Goal: Task Accomplishment & Management: Complete application form

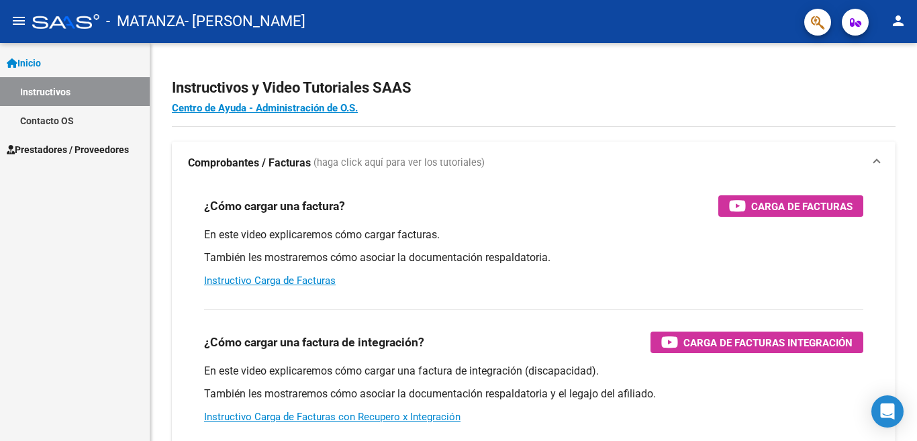
click at [25, 22] on mat-icon "menu" at bounding box center [19, 21] width 16 height 16
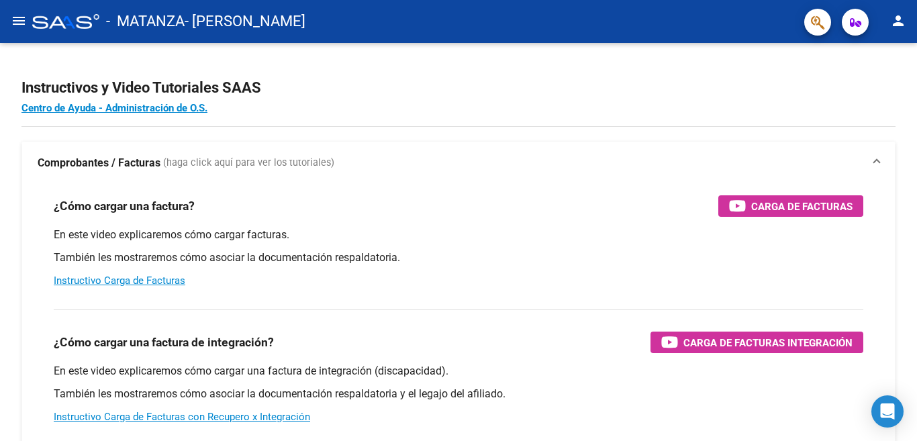
click at [7, 24] on button "menu" at bounding box center [18, 21] width 27 height 27
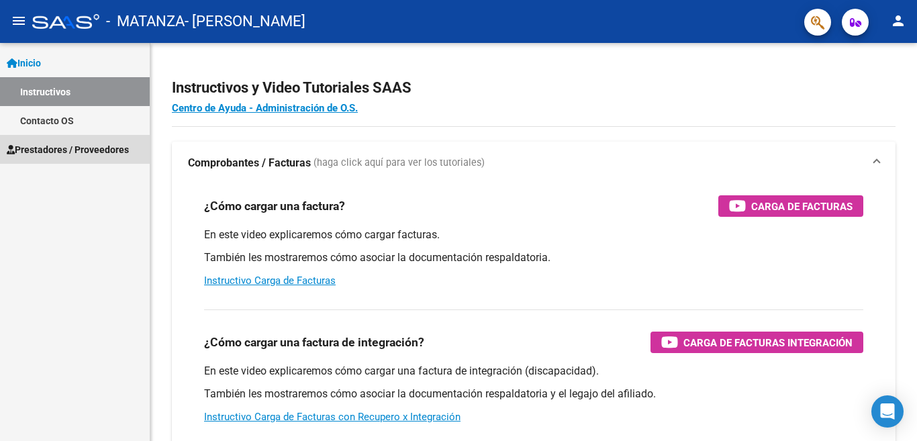
click at [51, 150] on span "Prestadores / Proveedores" at bounding box center [68, 149] width 122 height 15
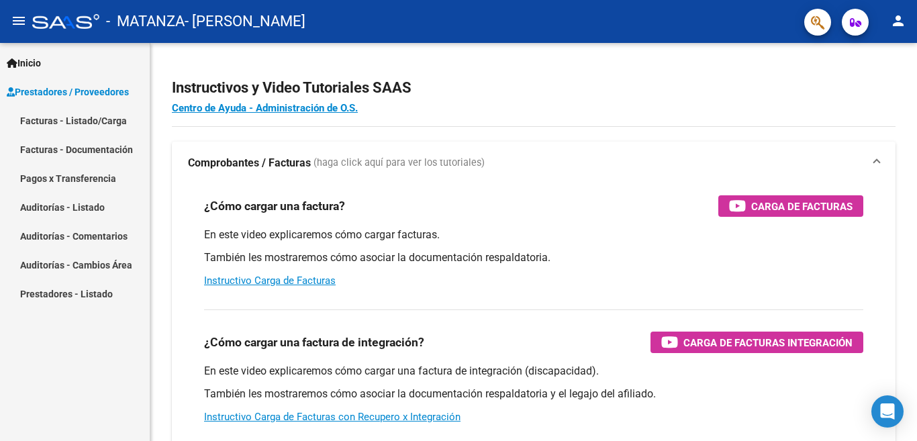
click at [87, 120] on link "Facturas - Listado/Carga" at bounding box center [75, 120] width 150 height 29
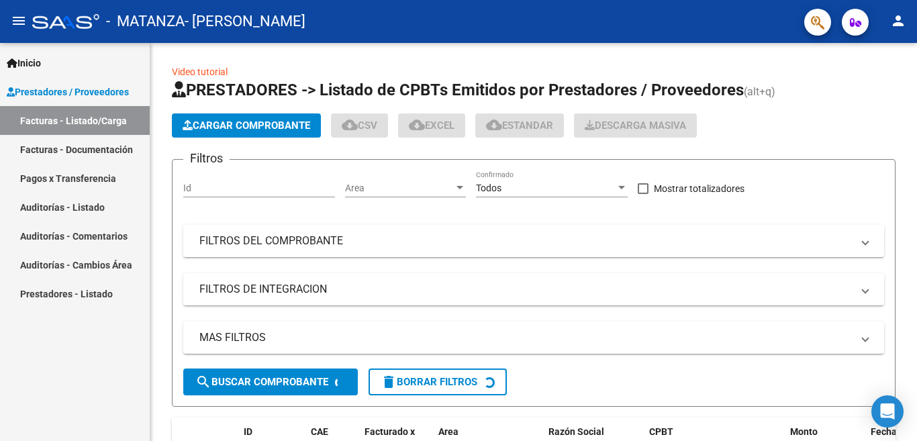
click at [97, 230] on link "Auditorías - Comentarios" at bounding box center [75, 236] width 150 height 29
click at [93, 237] on link "Auditorías - Comentarios" at bounding box center [75, 236] width 150 height 29
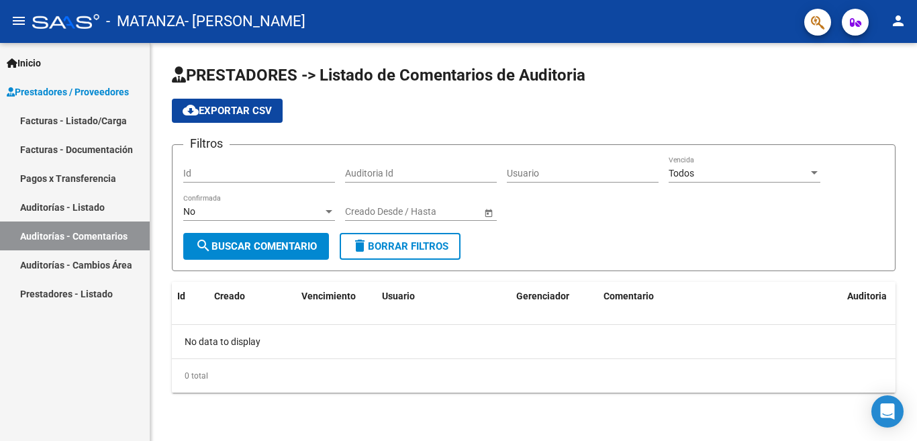
click at [83, 123] on link "Facturas - Listado/Carga" at bounding box center [75, 120] width 150 height 29
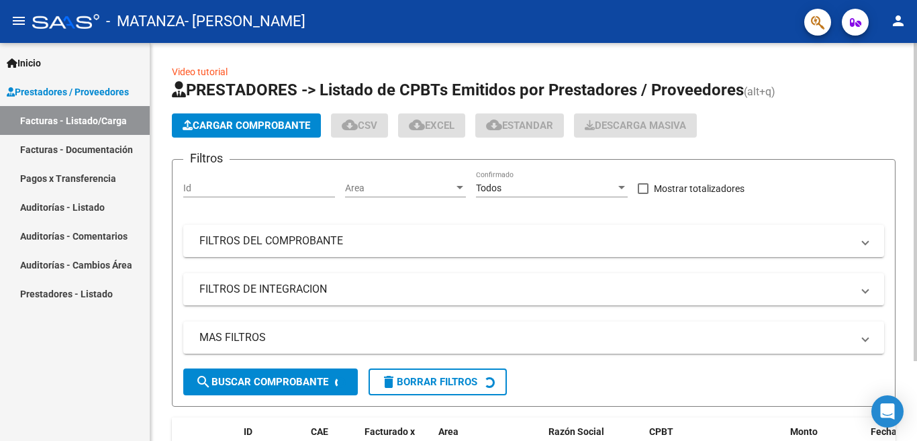
click at [257, 122] on span "Cargar Comprobante" at bounding box center [247, 125] width 128 height 12
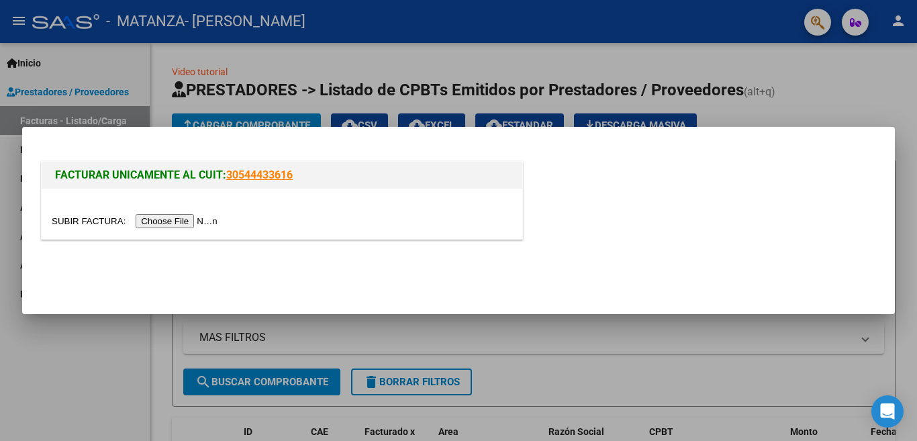
click at [165, 222] on input "file" at bounding box center [137, 221] width 170 height 14
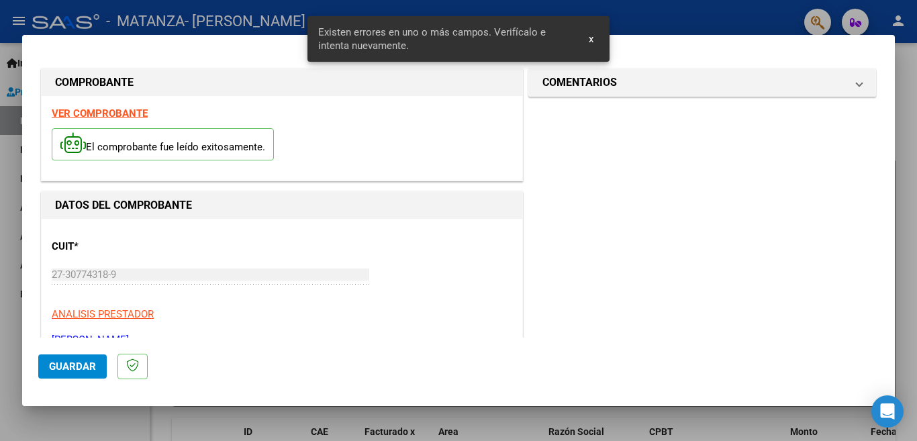
scroll to position [324, 0]
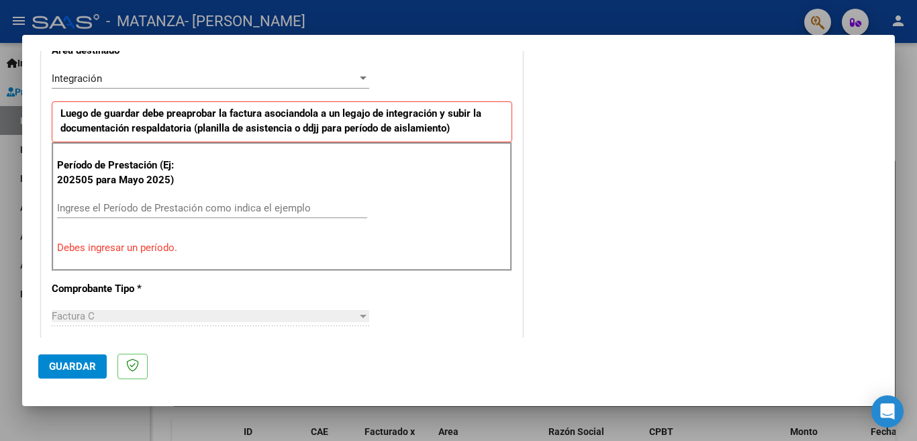
click at [596, 41] on mat-dialog-container "COMPROBANTE VER COMPROBANTE El comprobante fue leído exitosamente. DATOS DEL CO…" at bounding box center [458, 221] width 873 height 372
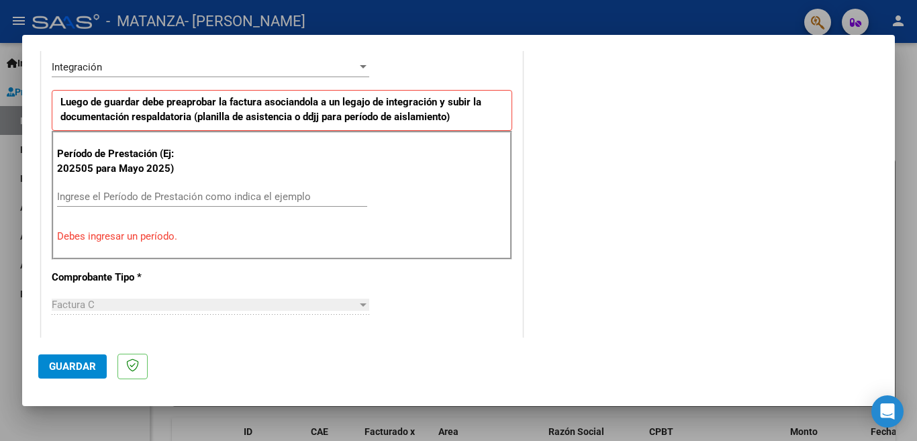
scroll to position [403, 0]
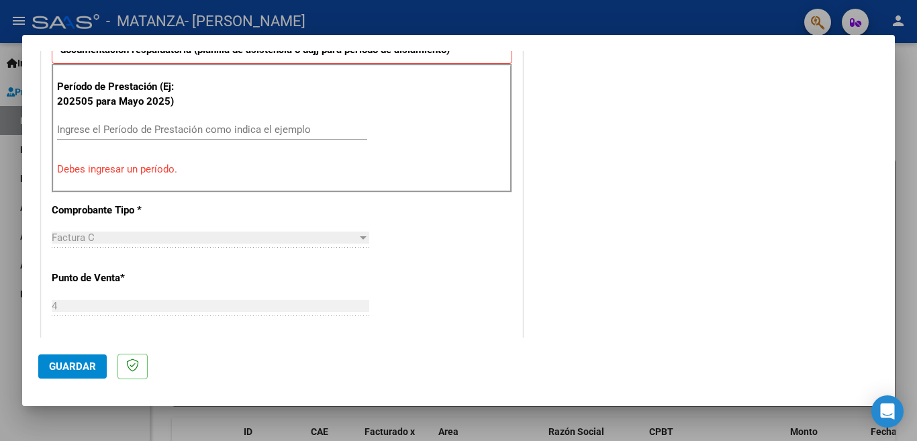
click at [192, 133] on input "Ingrese el Período de Prestación como indica el ejemplo" at bounding box center [212, 130] width 310 height 12
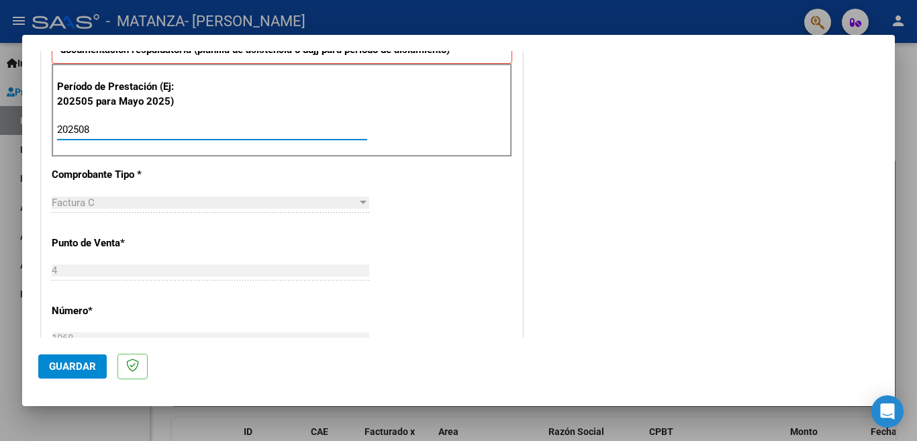
type input "202508"
click at [445, 211] on div "CUIT * 27-30774318-9 Ingresar CUIT ANALISIS PRESTADOR [PERSON_NAME] [PERSON_NAM…" at bounding box center [282, 321] width 481 height 1010
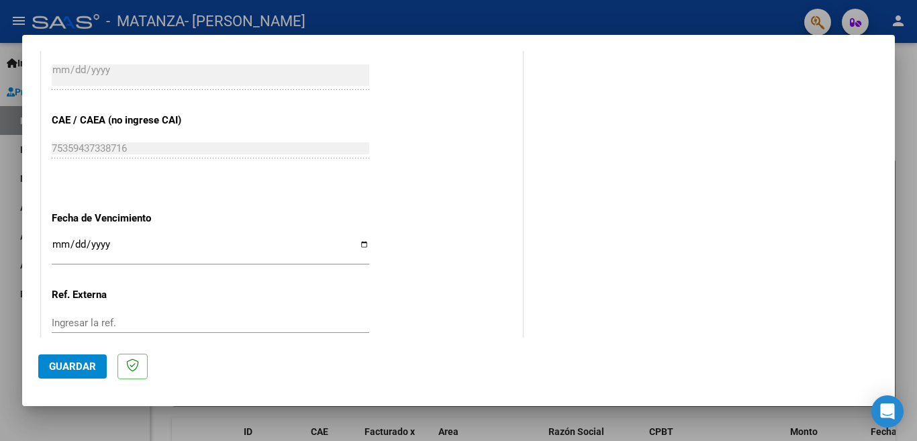
scroll to position [873, 0]
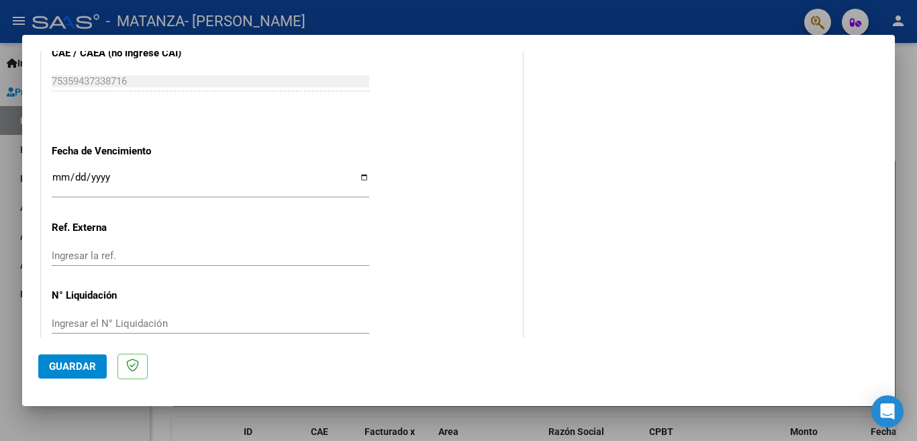
click at [365, 168] on app-form-text-field "Fecha de Vencimiento Ingresar la fecha" at bounding box center [216, 169] width 328 height 48
click at [362, 172] on input "Ingresar la fecha" at bounding box center [211, 182] width 318 height 21
type input "[DATE]"
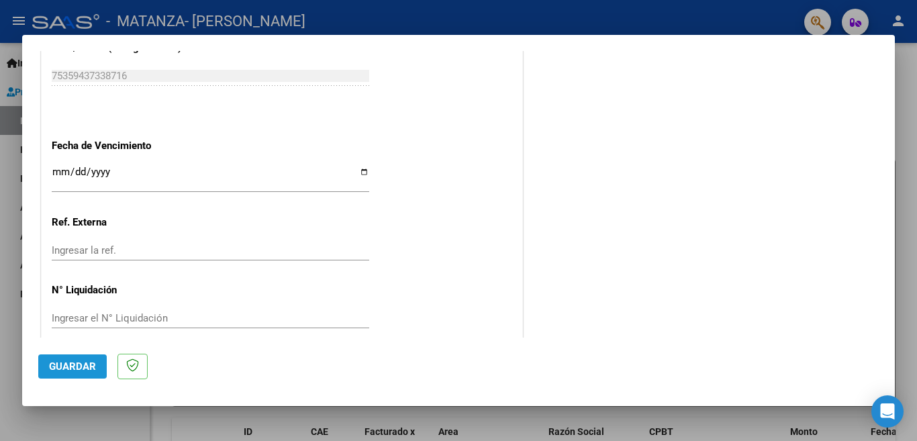
click at [68, 369] on span "Guardar" at bounding box center [72, 366] width 47 height 12
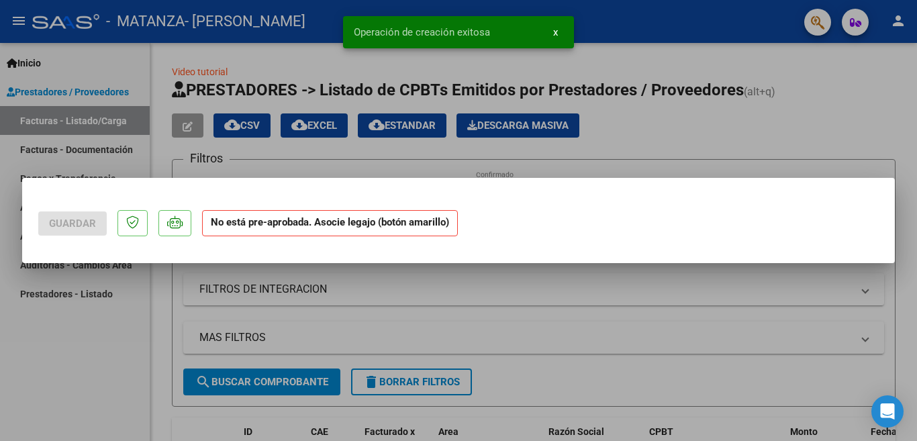
scroll to position [0, 0]
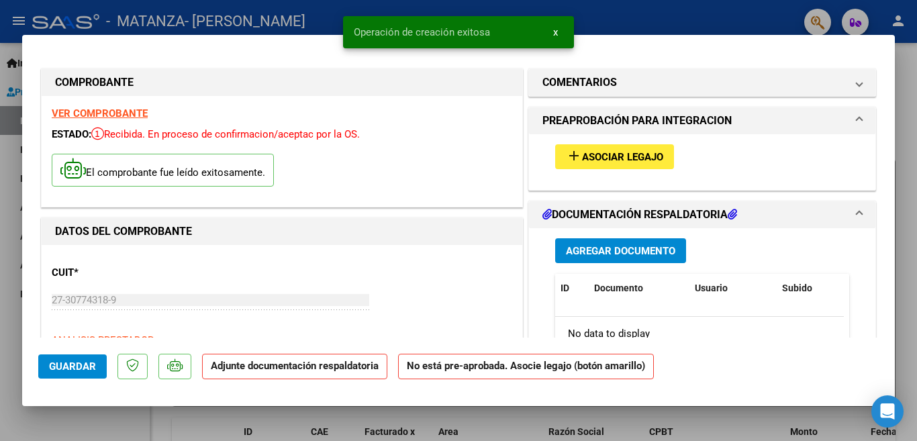
click at [622, 160] on span "Asociar Legajo" at bounding box center [622, 157] width 81 height 12
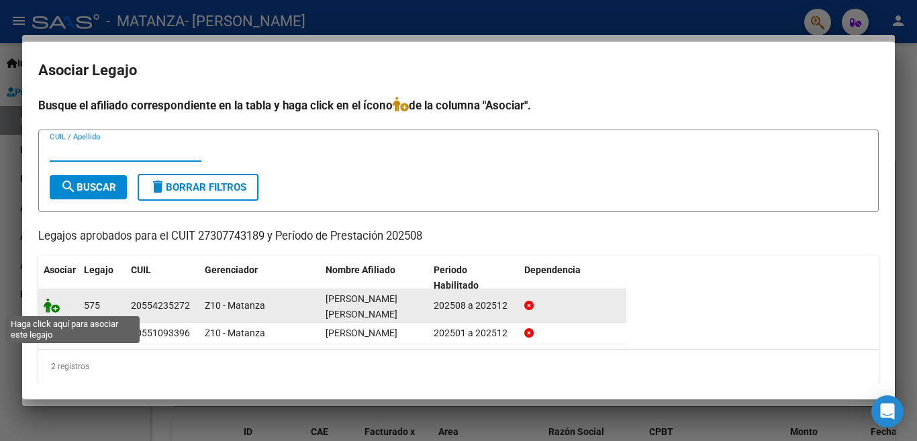
click at [54, 306] on icon at bounding box center [52, 305] width 16 height 15
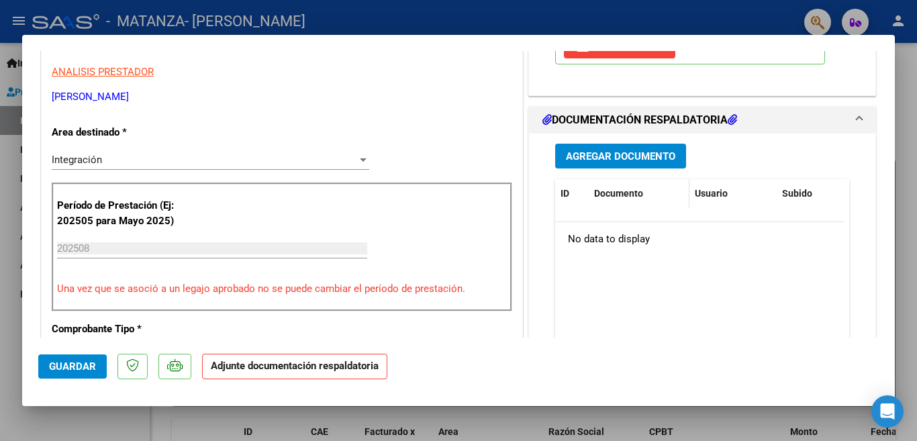
scroll to position [201, 0]
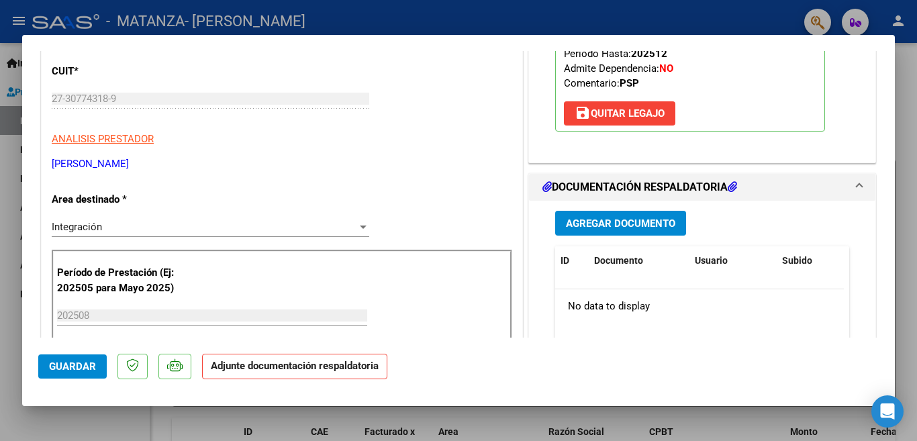
click at [622, 226] on span "Agregar Documento" at bounding box center [620, 223] width 109 height 12
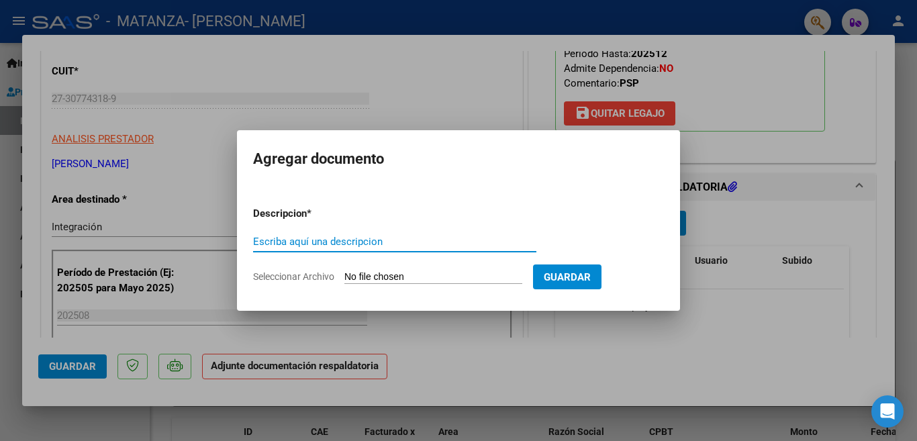
click at [290, 238] on input "Escriba aquí una descripcion" at bounding box center [394, 242] width 283 height 12
type input "PLANILLA DE ASISTENCIA"
click at [398, 275] on input "Seleccionar Archivo" at bounding box center [433, 277] width 178 height 13
type input "C:\fakepath\[PERSON_NAME], [DATE].pdf"
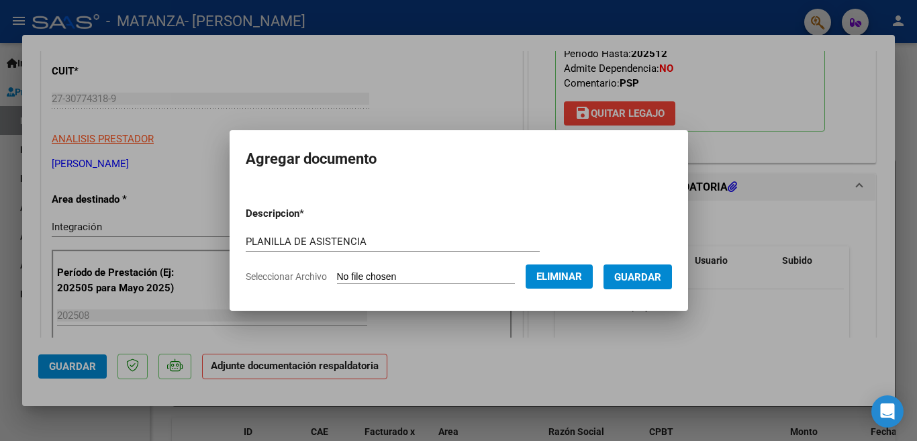
click at [628, 283] on button "Guardar" at bounding box center [637, 276] width 68 height 25
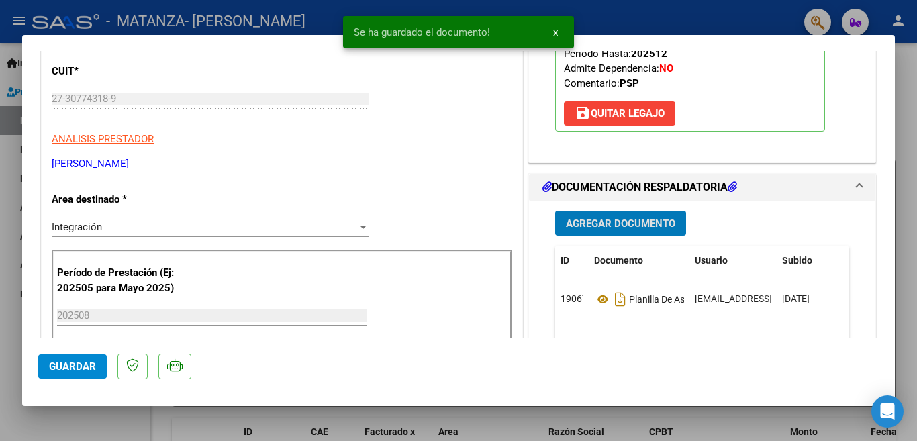
scroll to position [0, 0]
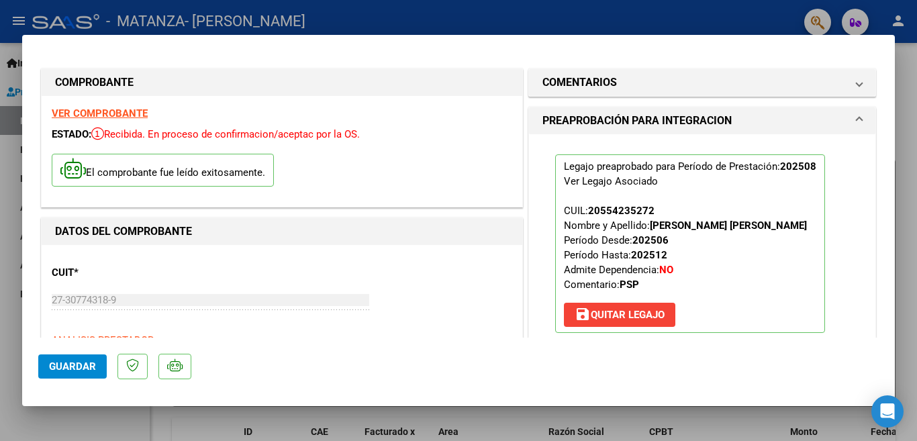
click at [1, 202] on div at bounding box center [458, 220] width 917 height 441
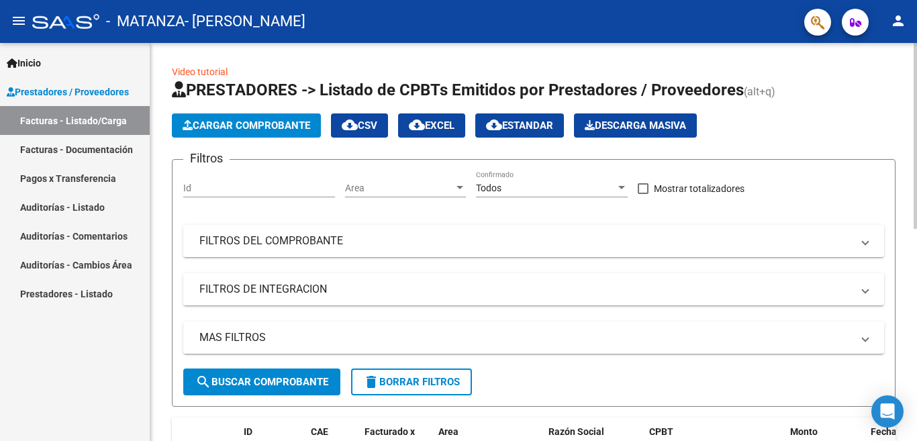
click at [260, 125] on span "Cargar Comprobante" at bounding box center [247, 125] width 128 height 12
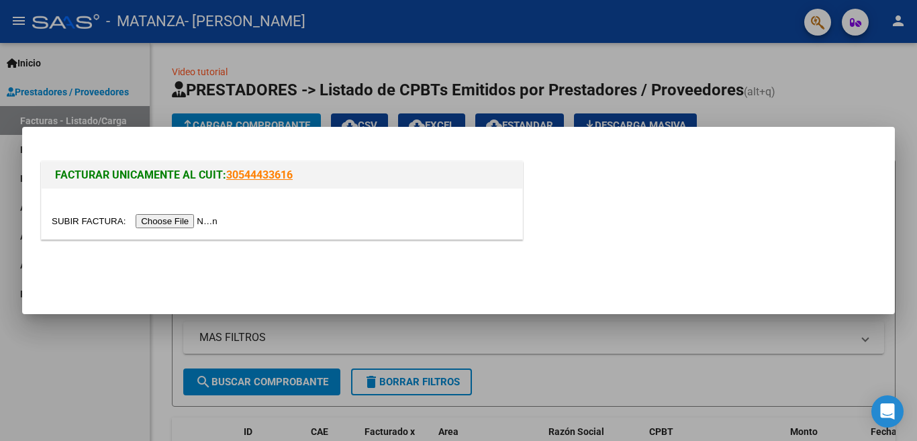
click at [160, 217] on input "file" at bounding box center [137, 221] width 170 height 14
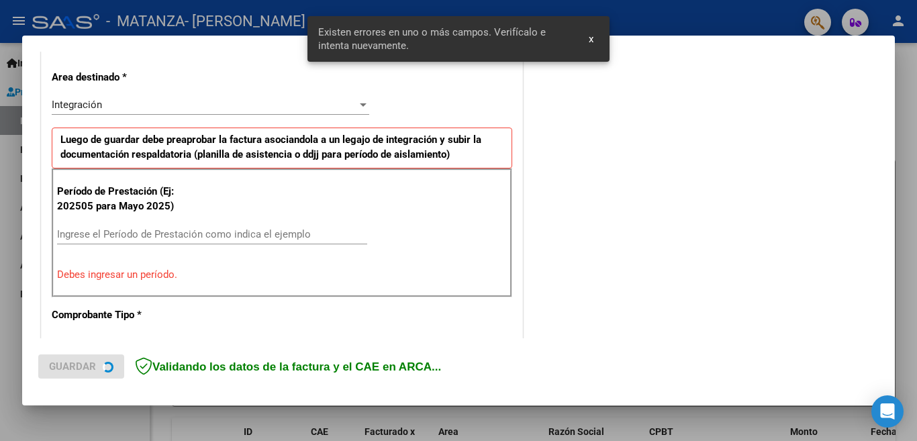
scroll to position [324, 0]
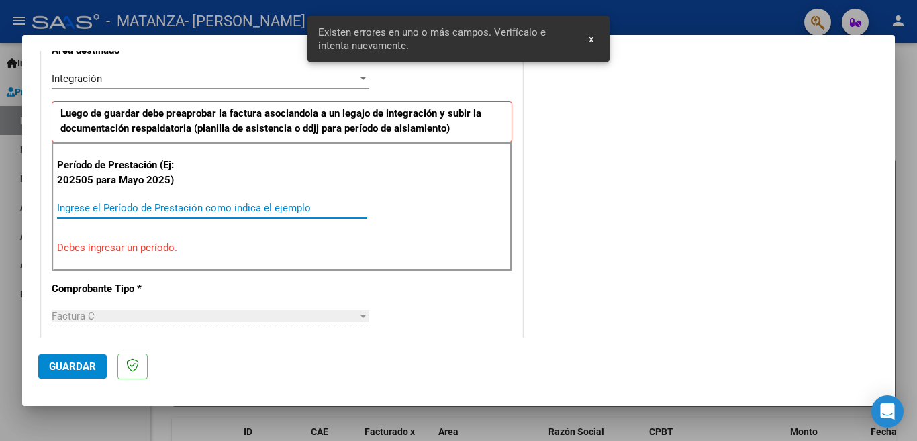
click at [152, 207] on input "Ingrese el Período de Prestación como indica el ejemplo" at bounding box center [212, 208] width 310 height 12
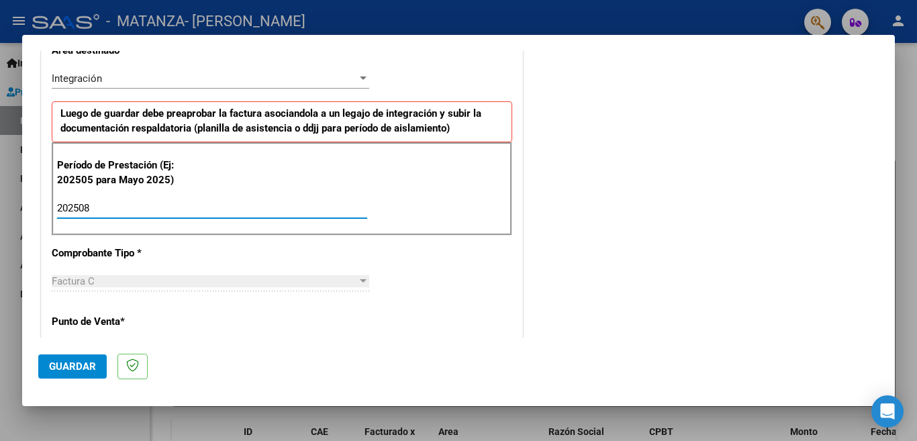
type input "202508"
click at [50, 240] on div "CUIT * 27-30774318-9 Ingresar CUIT ANALISIS PRESTADOR [PERSON_NAME] [PERSON_NAM…" at bounding box center [282, 400] width 481 height 1010
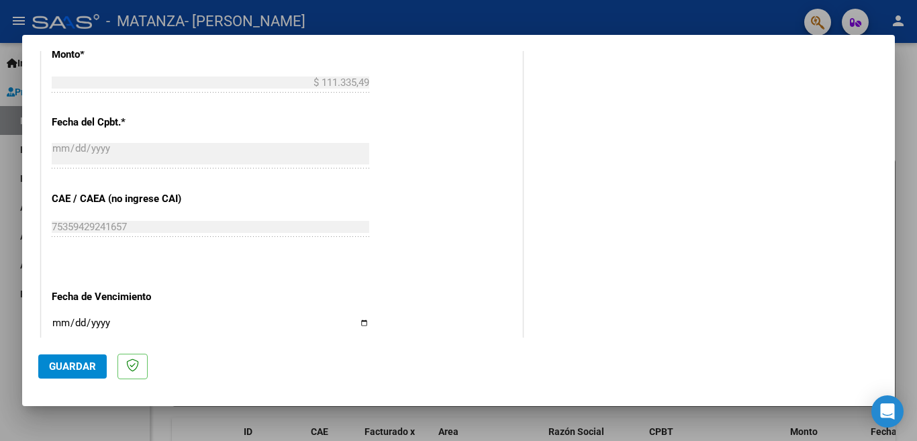
scroll to position [878, 0]
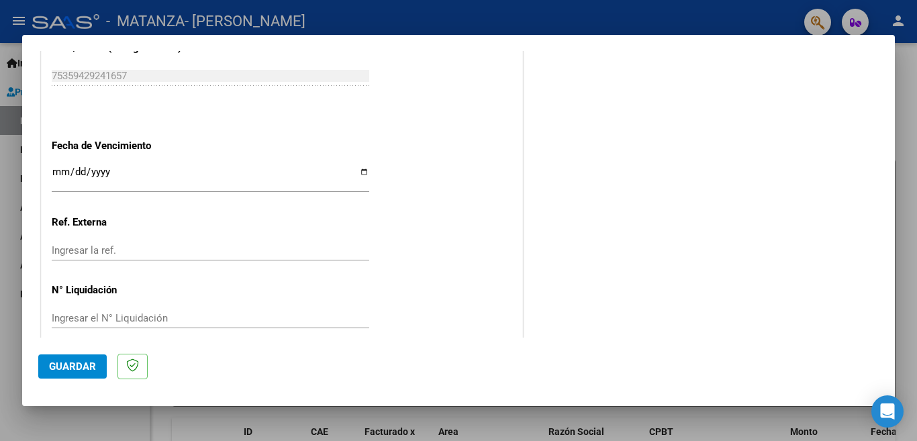
drag, startPoint x: 355, startPoint y: 165, endPoint x: 351, endPoint y: 174, distance: 9.6
click at [355, 166] on input "Ingresar la fecha" at bounding box center [211, 176] width 318 height 21
type input "[DATE]"
drag, startPoint x: 444, startPoint y: 252, endPoint x: 440, endPoint y: 258, distance: 7.3
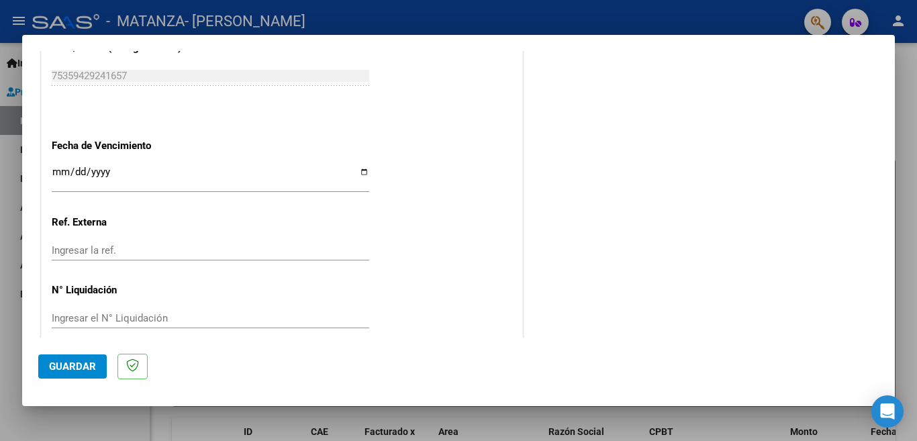
click at [77, 363] on span "Guardar" at bounding box center [72, 366] width 47 height 12
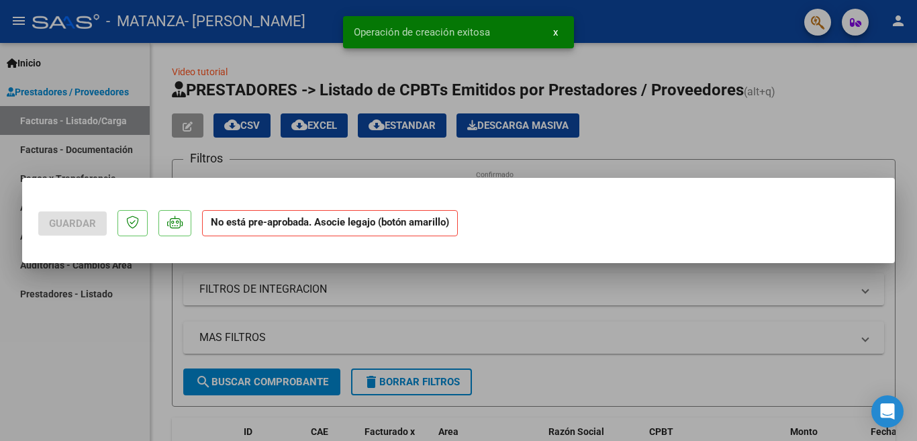
scroll to position [0, 0]
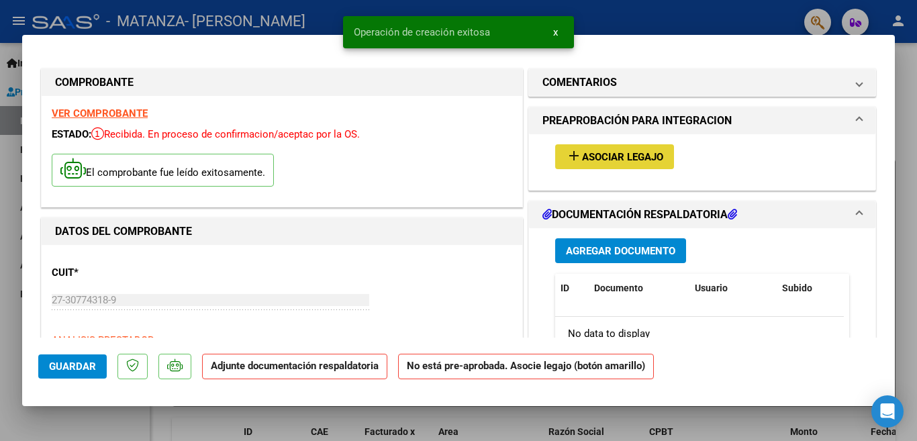
click at [583, 159] on span "Asociar Legajo" at bounding box center [622, 157] width 81 height 12
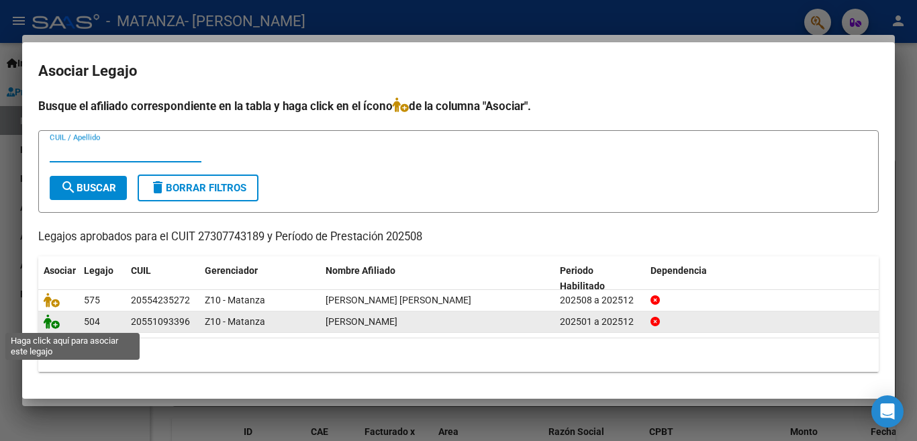
click at [46, 323] on icon at bounding box center [52, 321] width 16 height 15
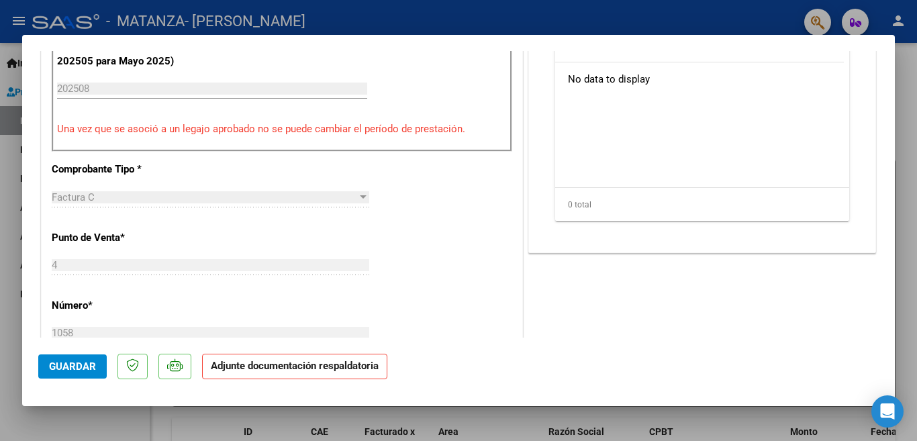
scroll to position [227, 0]
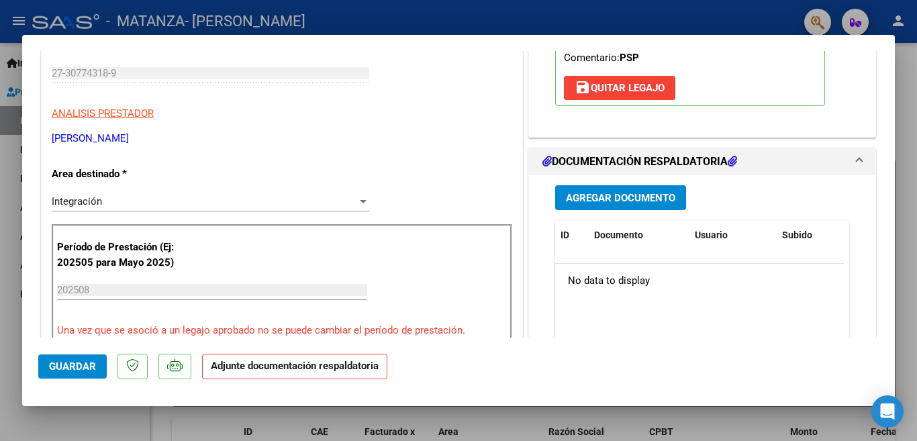
click at [587, 193] on span "Agregar Documento" at bounding box center [620, 198] width 109 height 12
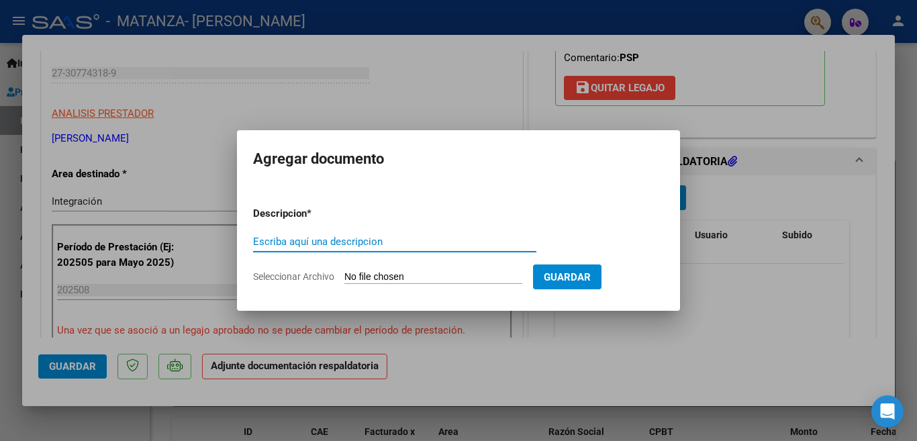
click at [332, 236] on input "Escriba aquí una descripcion" at bounding box center [394, 242] width 283 height 12
type input "PLANILLA DE ASISTENCIA"
click at [369, 275] on input "Seleccionar Archivo" at bounding box center [433, 277] width 178 height 13
type input "C:\fakepath\[PERSON_NAME], [DATE].pdf"
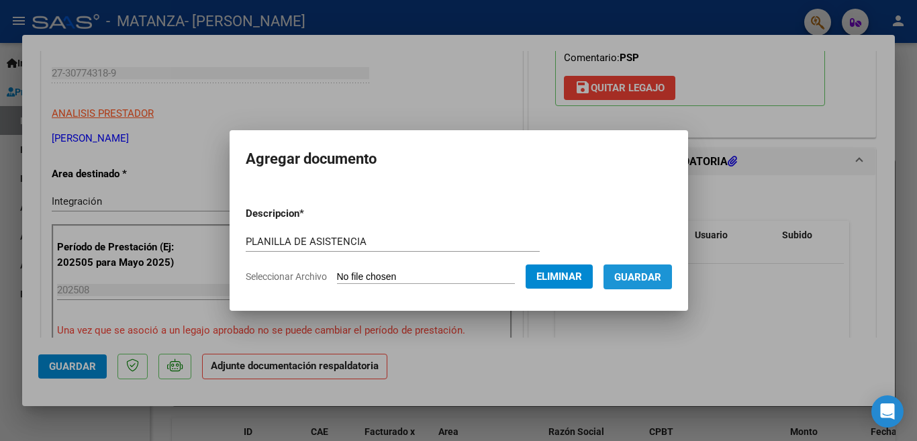
click at [657, 273] on span "Guardar" at bounding box center [637, 277] width 47 height 12
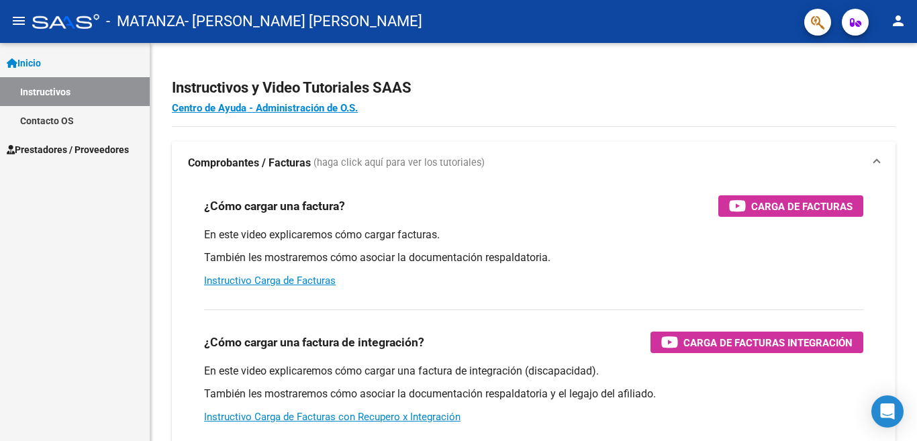
click at [14, 14] on mat-icon "menu" at bounding box center [19, 21] width 16 height 16
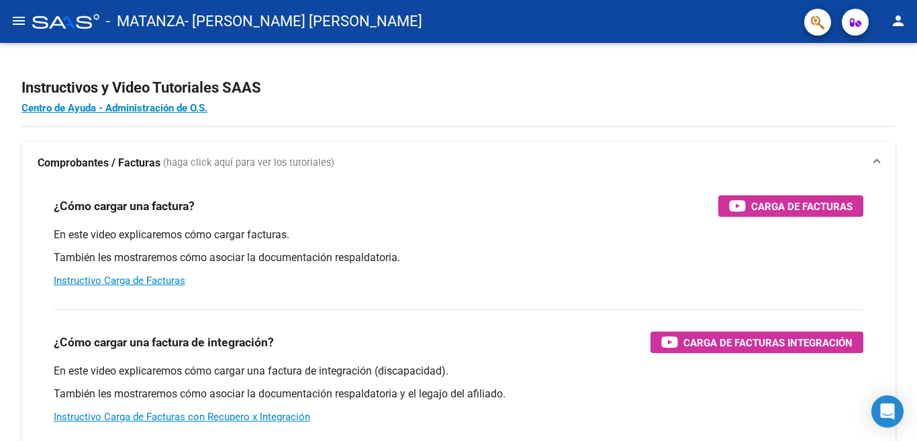
click at [20, 23] on mat-icon "menu" at bounding box center [19, 21] width 16 height 16
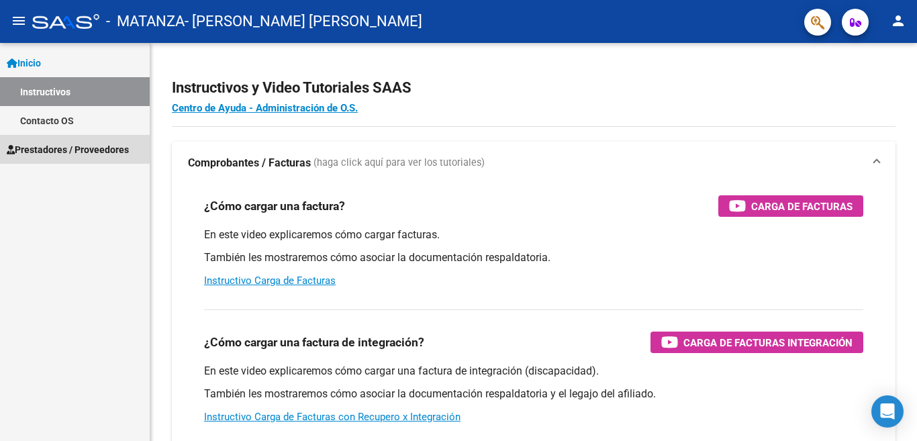
click at [53, 143] on span "Prestadores / Proveedores" at bounding box center [68, 149] width 122 height 15
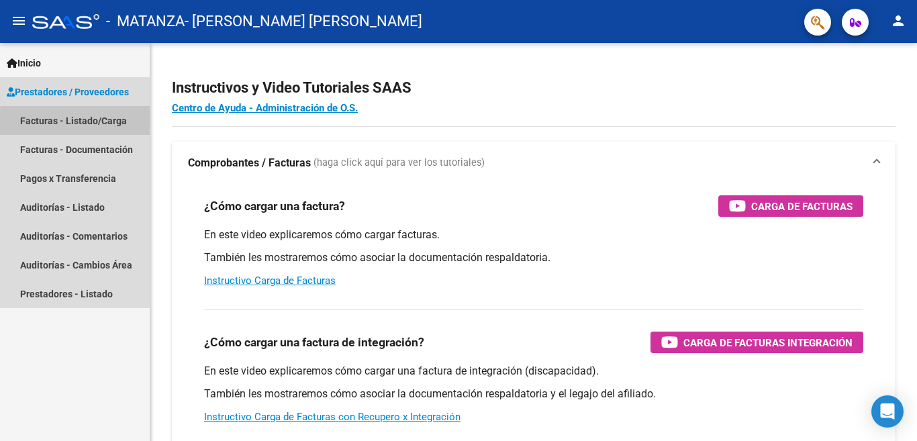
click at [77, 122] on link "Facturas - Listado/Carga" at bounding box center [75, 120] width 150 height 29
